Goal: Obtain resource: Download file/media

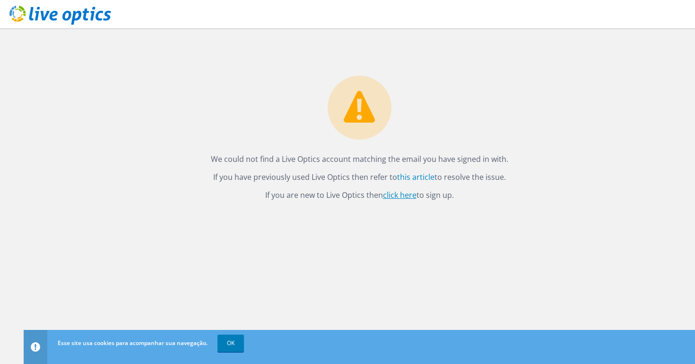
click at [397, 197] on link "click here" at bounding box center [400, 195] width 34 height 10
click at [395, 196] on link "click here" at bounding box center [400, 195] width 34 height 10
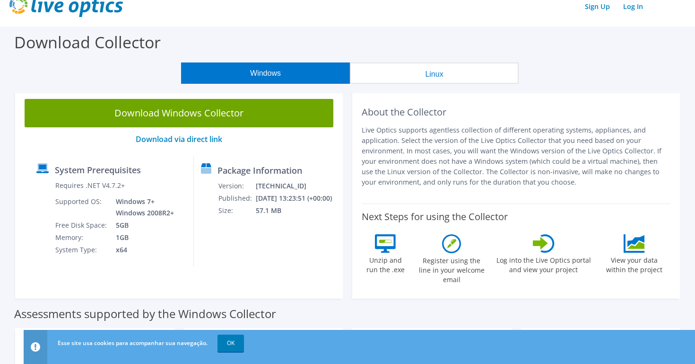
scroll to position [14, 0]
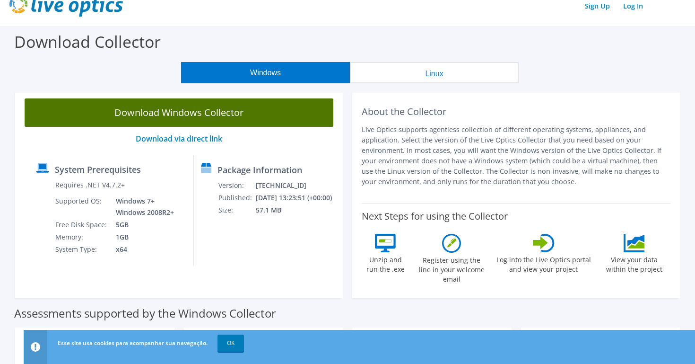
click at [211, 117] on link "Download Windows Collector" at bounding box center [179, 112] width 309 height 28
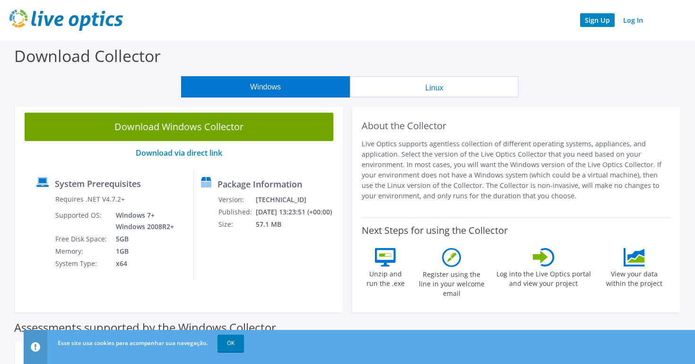
click at [604, 21] on link "Sign Up" at bounding box center [597, 20] width 35 height 14
click at [636, 21] on link "Log In" at bounding box center [633, 20] width 29 height 14
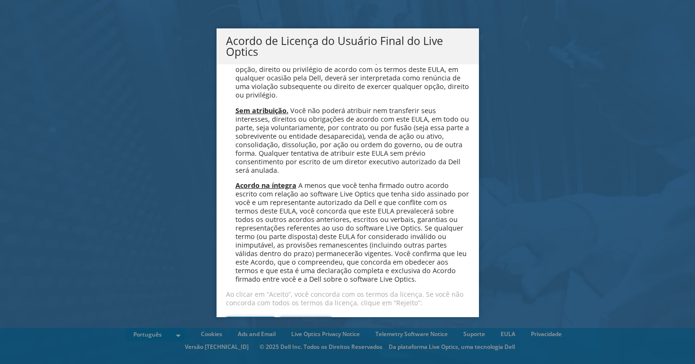
scroll to position [3671, 0]
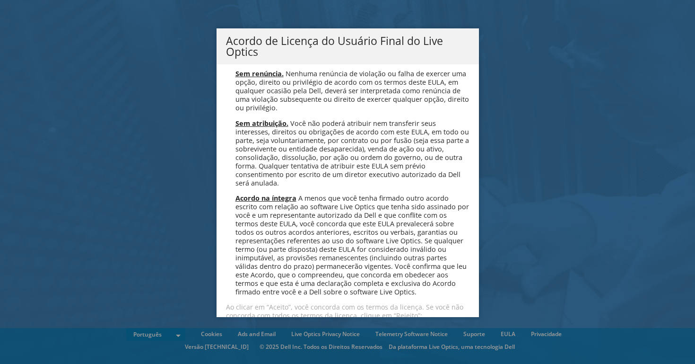
click at [254, 329] on link "Aceitar" at bounding box center [250, 340] width 49 height 23
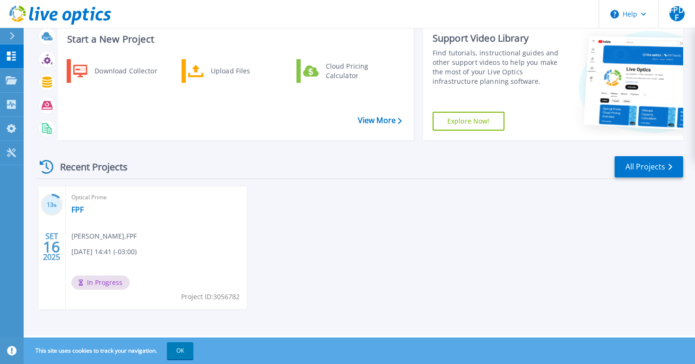
scroll to position [59, 0]
click at [82, 209] on link "FPF" at bounding box center [77, 209] width 12 height 9
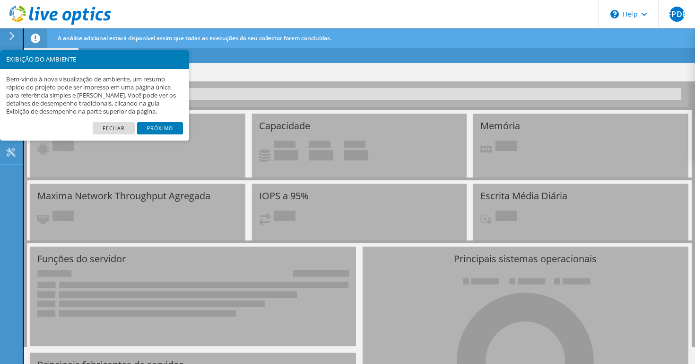
scroll to position [24, 0]
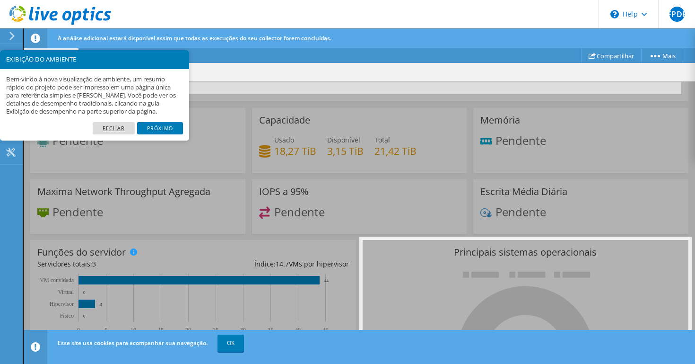
click at [123, 128] on link "Fechar" at bounding box center [114, 128] width 42 height 12
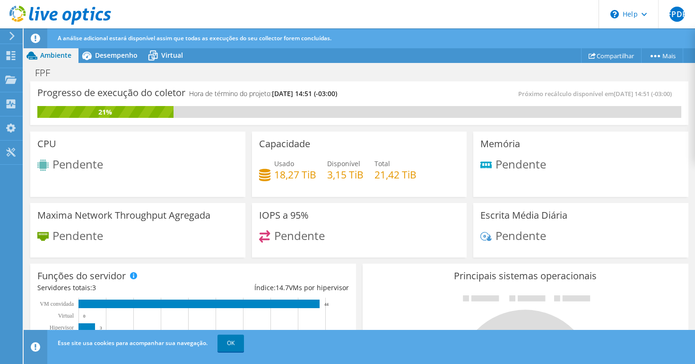
scroll to position [0, 0]
click at [117, 55] on span "Desempenho" at bounding box center [116, 55] width 43 height 9
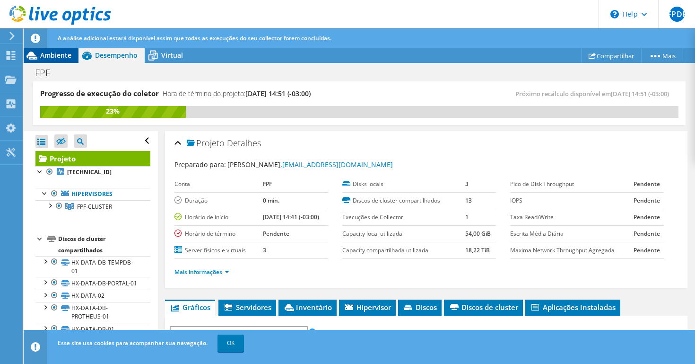
click at [55, 56] on span "Ambiente" at bounding box center [55, 55] width 31 height 9
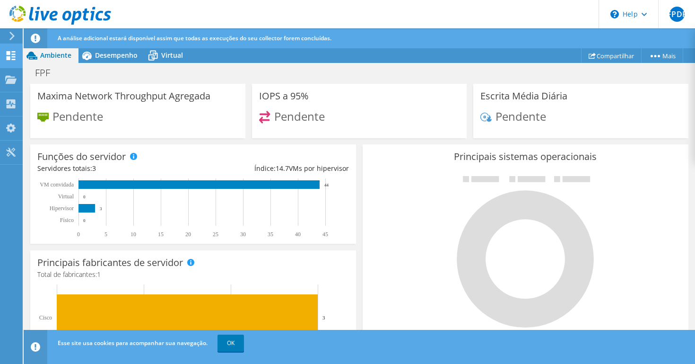
scroll to position [117, 0]
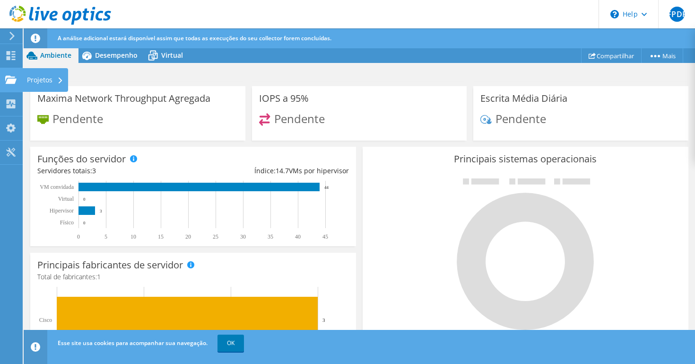
click at [7, 78] on icon at bounding box center [10, 79] width 11 height 9
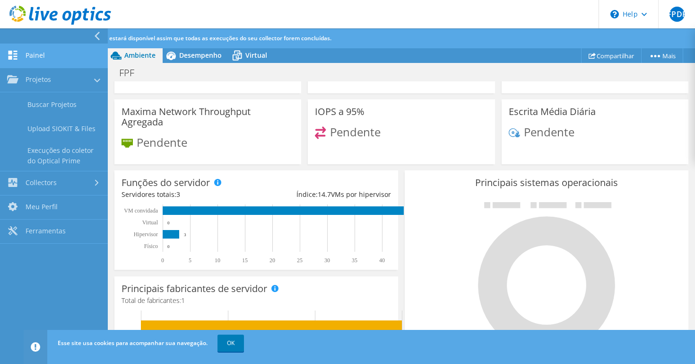
click at [38, 54] on link "Painel" at bounding box center [54, 56] width 108 height 24
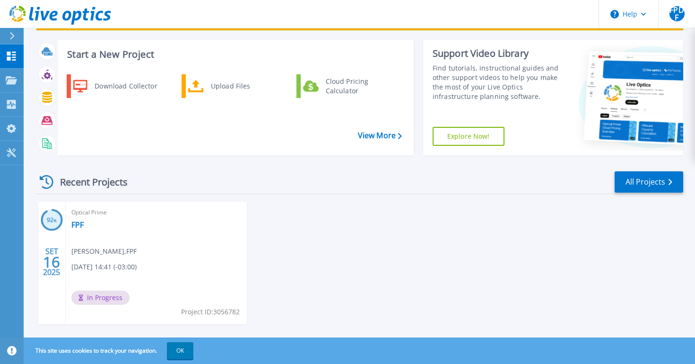
scroll to position [45, 0]
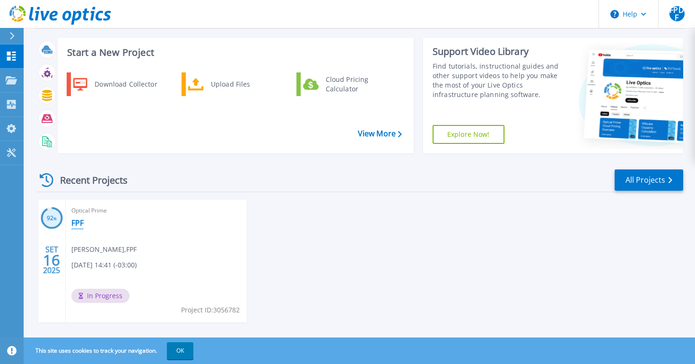
click at [75, 218] on link "FPF" at bounding box center [77, 222] width 12 height 9
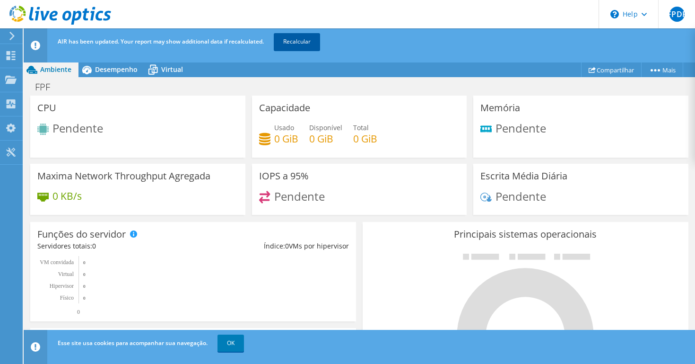
click at [317, 39] on link "Recalcular" at bounding box center [297, 41] width 46 height 17
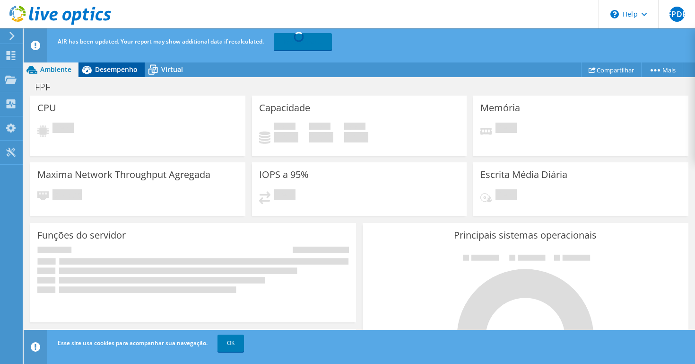
click at [101, 71] on span "Desempenho" at bounding box center [116, 69] width 43 height 9
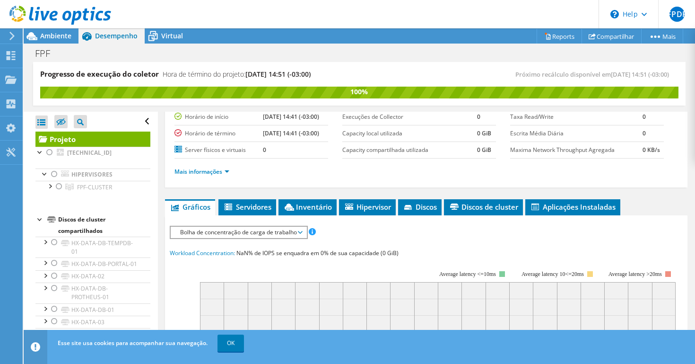
scroll to position [81, 0]
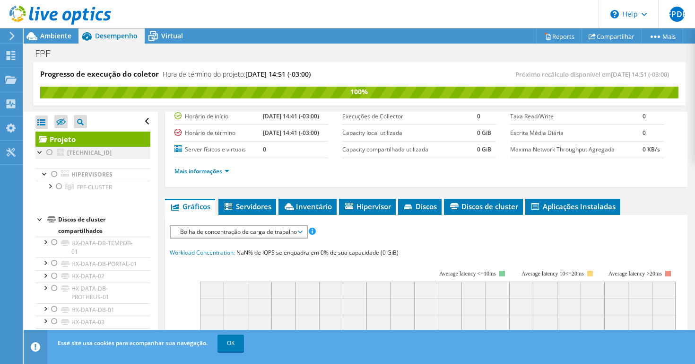
click at [49, 152] on div at bounding box center [49, 152] width 9 height 11
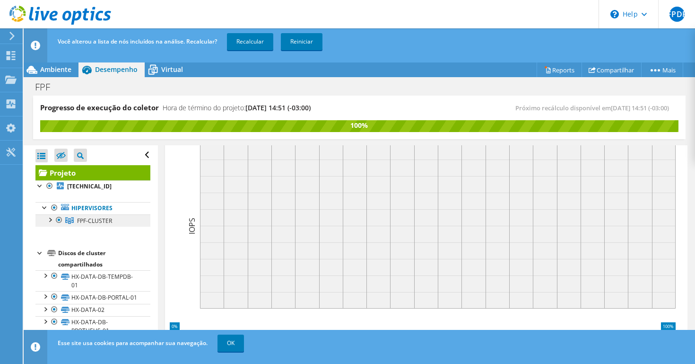
scroll to position [0, 0]
click at [51, 220] on div at bounding box center [49, 218] width 9 height 9
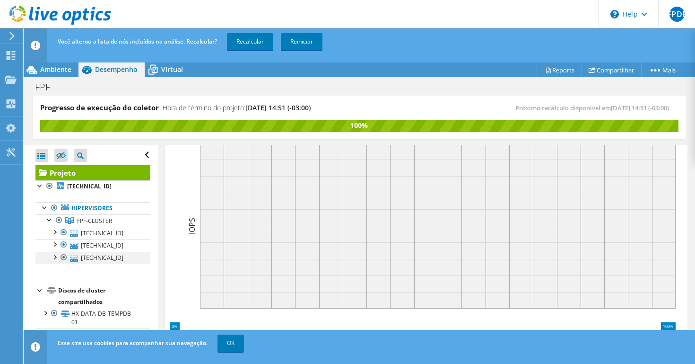
click at [54, 256] on div at bounding box center [54, 256] width 9 height 9
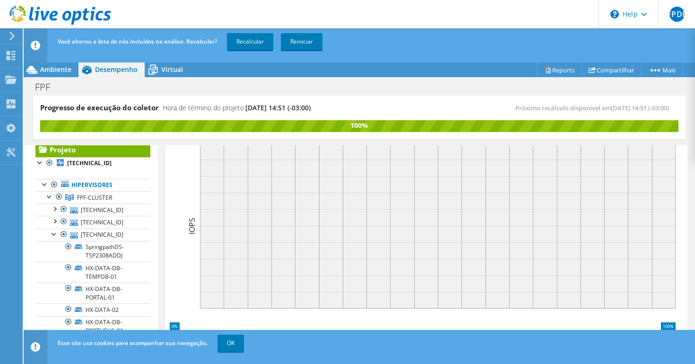
scroll to position [9, 0]
